Goal: Task Accomplishment & Management: Use online tool/utility

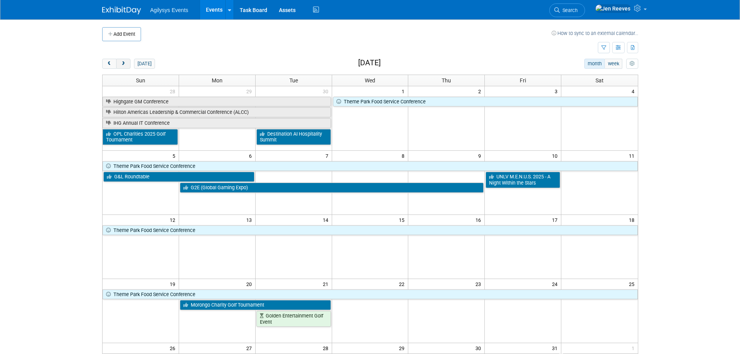
click at [124, 62] on span "next" at bounding box center [123, 63] width 6 height 5
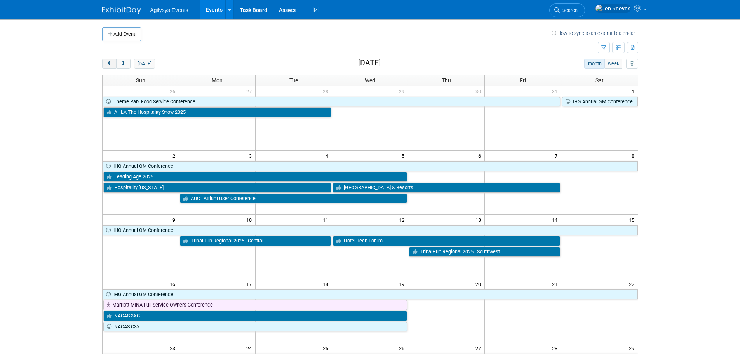
click at [105, 65] on button "prev" at bounding box center [109, 64] width 14 height 10
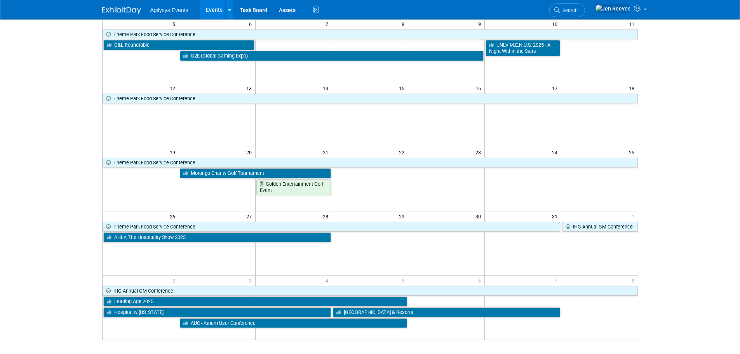
scroll to position [155, 0]
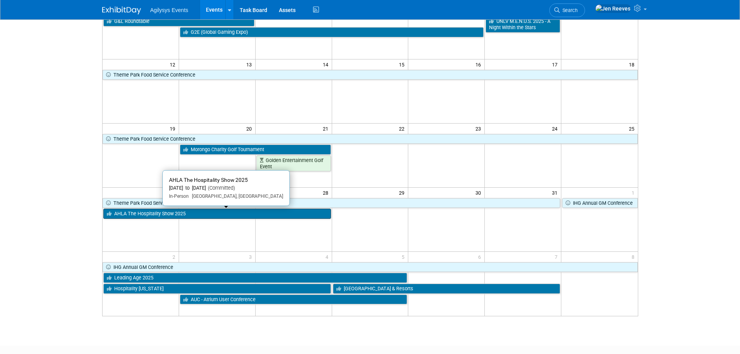
click at [180, 215] on link "AHLA The Hospitality Show 2025" at bounding box center [217, 214] width 228 height 10
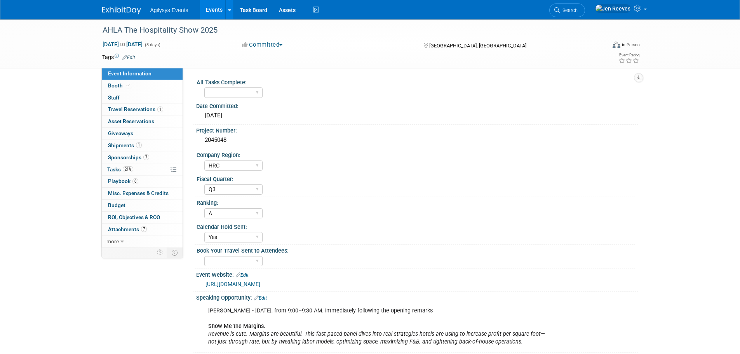
select select "HRC"
select select "Q3"
select select "A"
select select "Yes"
click at [206, 9] on link "Events" at bounding box center [214, 9] width 28 height 19
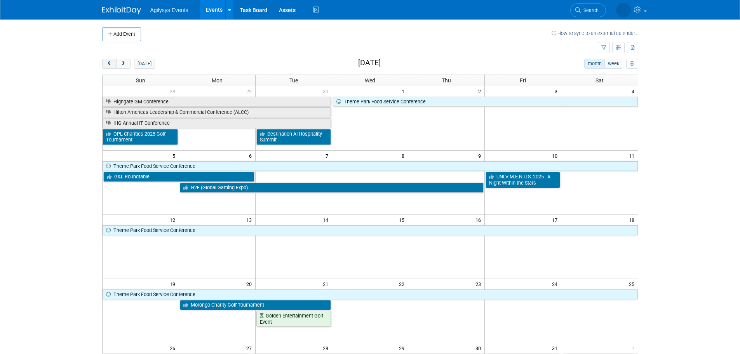
click at [106, 63] on span "prev" at bounding box center [109, 63] width 6 height 5
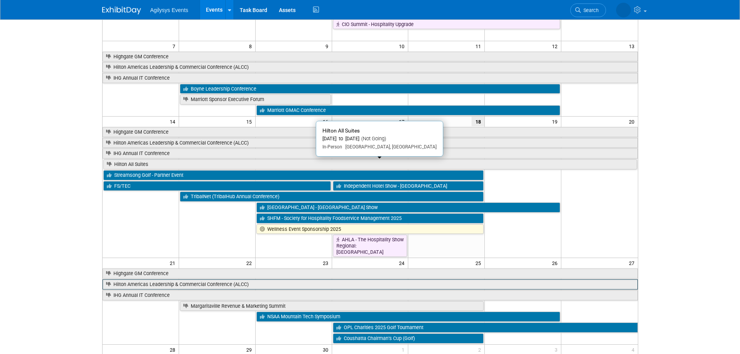
scroll to position [117, 0]
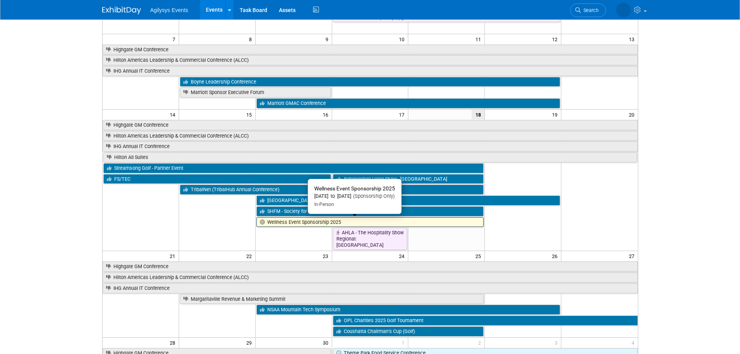
click at [287, 220] on link "Wellness Event Sponsorship 2025" at bounding box center [370, 222] width 228 height 10
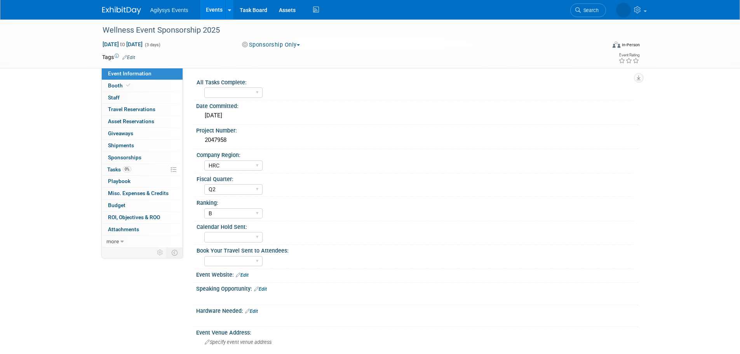
select select "HRC"
select select "Q2"
select select "B"
drag, startPoint x: 227, startPoint y: 141, endPoint x: 200, endPoint y: 136, distance: 27.5
click at [200, 136] on div "2047958" at bounding box center [417, 140] width 442 height 13
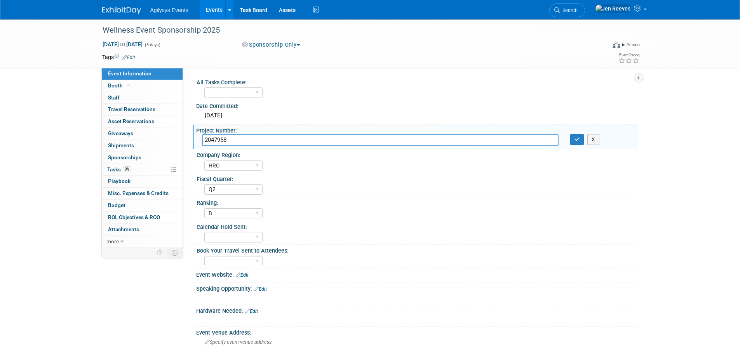
click at [252, 142] on input "2047958" at bounding box center [380, 140] width 357 height 12
drag, startPoint x: 251, startPoint y: 142, endPoint x: 198, endPoint y: 134, distance: 53.4
click at [198, 134] on div "2047958" at bounding box center [380, 140] width 368 height 12
click at [212, 9] on link "Events" at bounding box center [214, 9] width 28 height 19
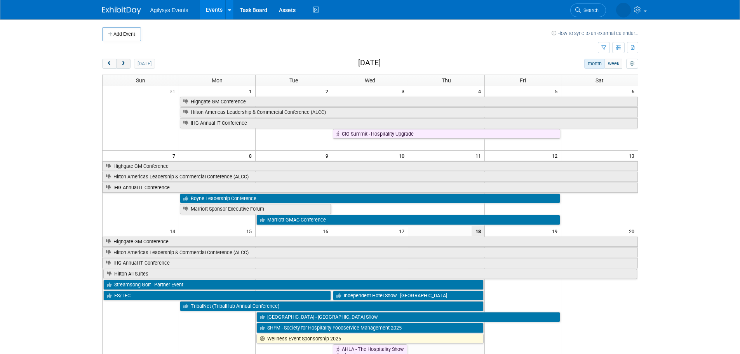
click at [122, 66] on span "next" at bounding box center [123, 63] width 6 height 5
